Goal: Task Accomplishment & Management: Use online tool/utility

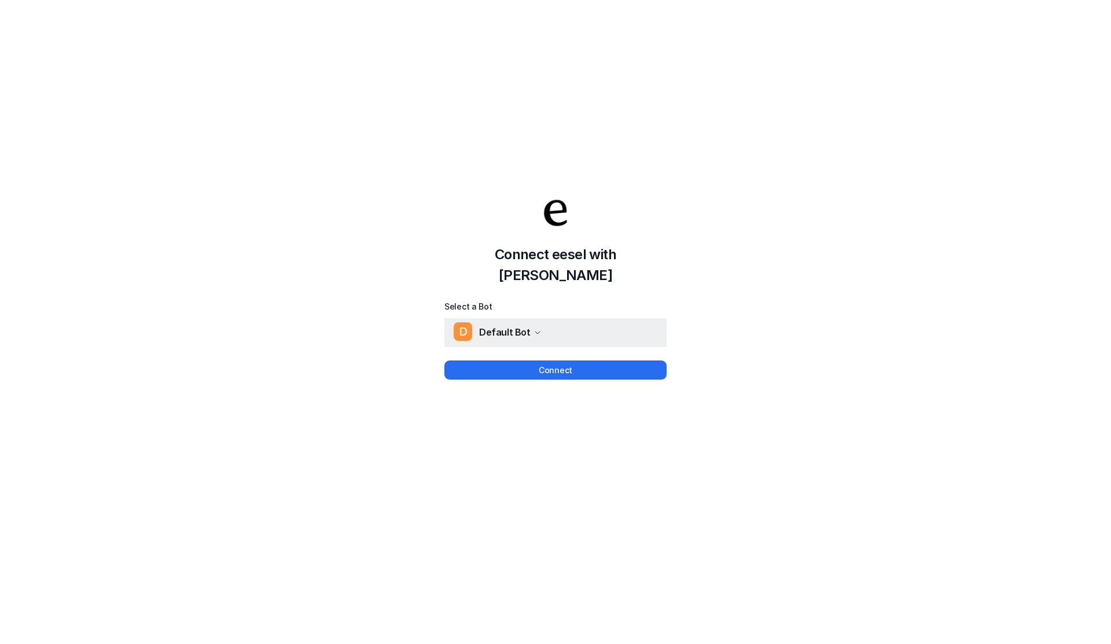
click at [519, 324] on span "Default Bot" at bounding box center [504, 332] width 51 height 16
click at [565, 384] on div "Connect eesel with Jira Select a Bot D Default Bot D Default Bot Connect" at bounding box center [555, 276] width 1111 height 644
click at [565, 366] on button "Connect" at bounding box center [555, 369] width 222 height 19
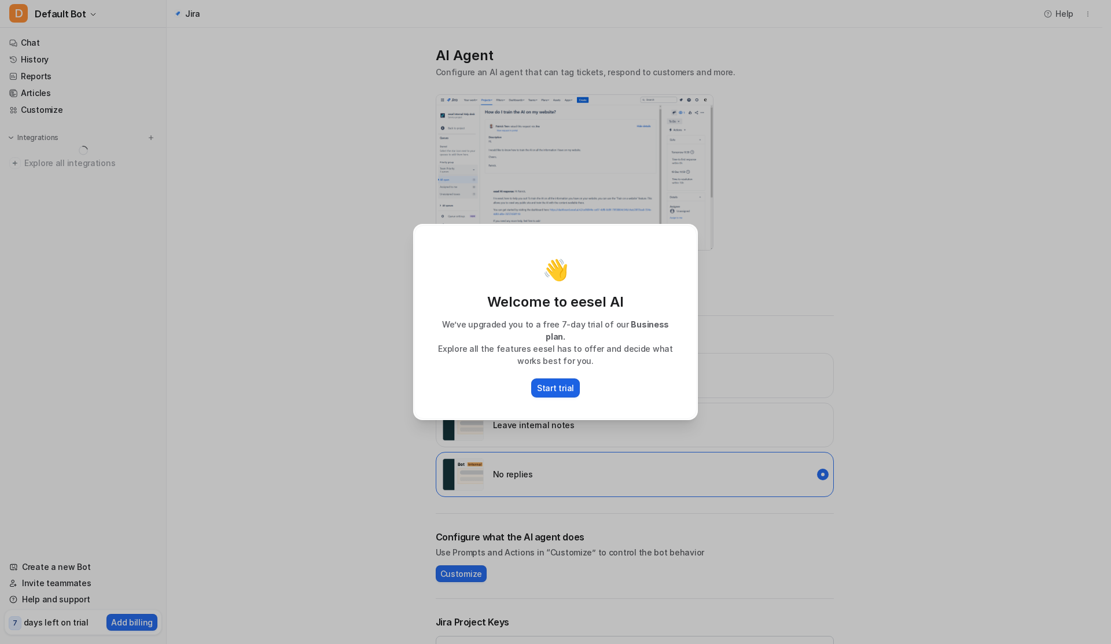
click at [561, 382] on p "Start trial" at bounding box center [555, 388] width 37 height 12
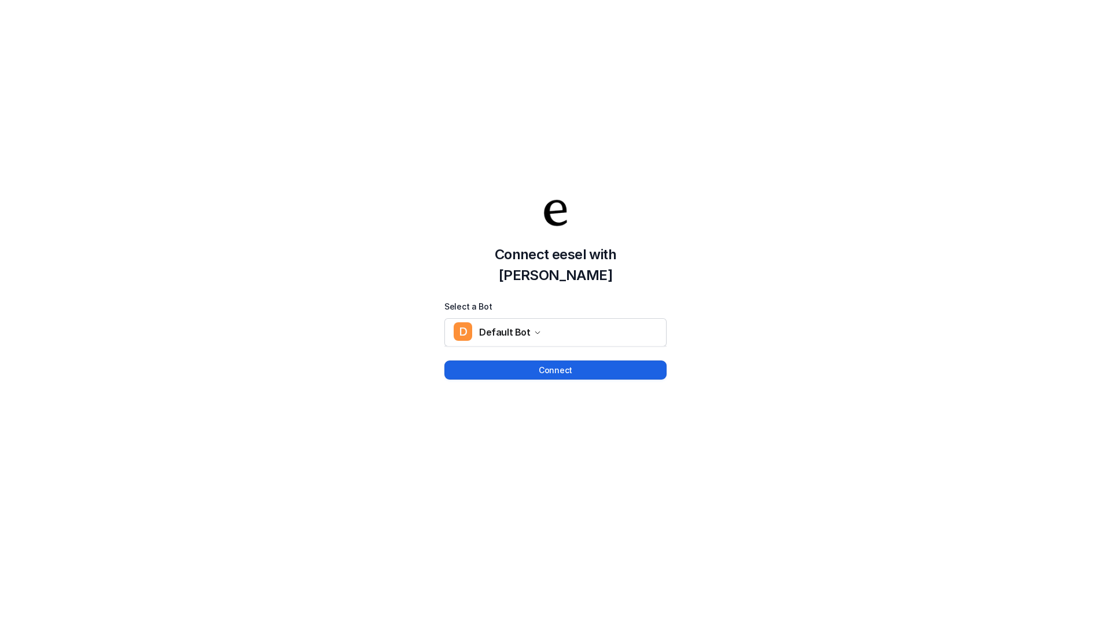
click at [550, 360] on button "Connect" at bounding box center [555, 369] width 222 height 19
click at [526, 369] on div "Connect eesel with Jira Select a Bot D Default Bot Connect" at bounding box center [555, 276] width 1111 height 644
click at [526, 360] on button "Connect" at bounding box center [555, 369] width 222 height 19
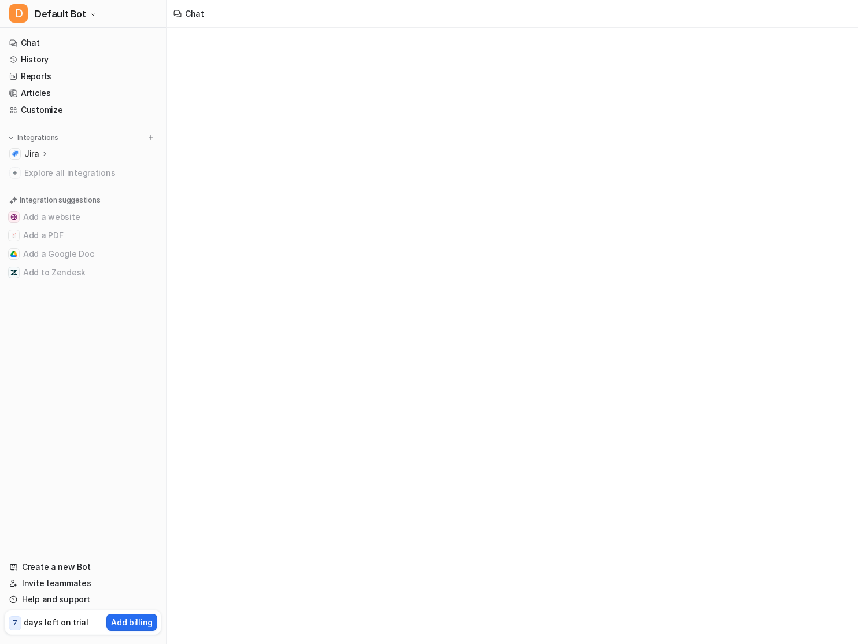
click at [42, 157] on icon at bounding box center [44, 153] width 8 height 9
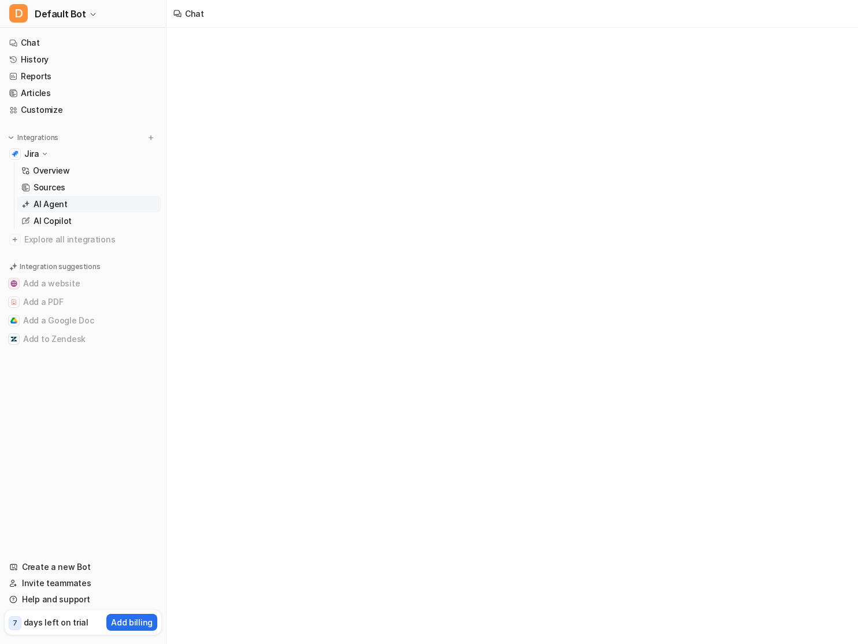
click at [53, 202] on p "AI Agent" at bounding box center [51, 204] width 34 height 12
